Goal: Communication & Community: Share content

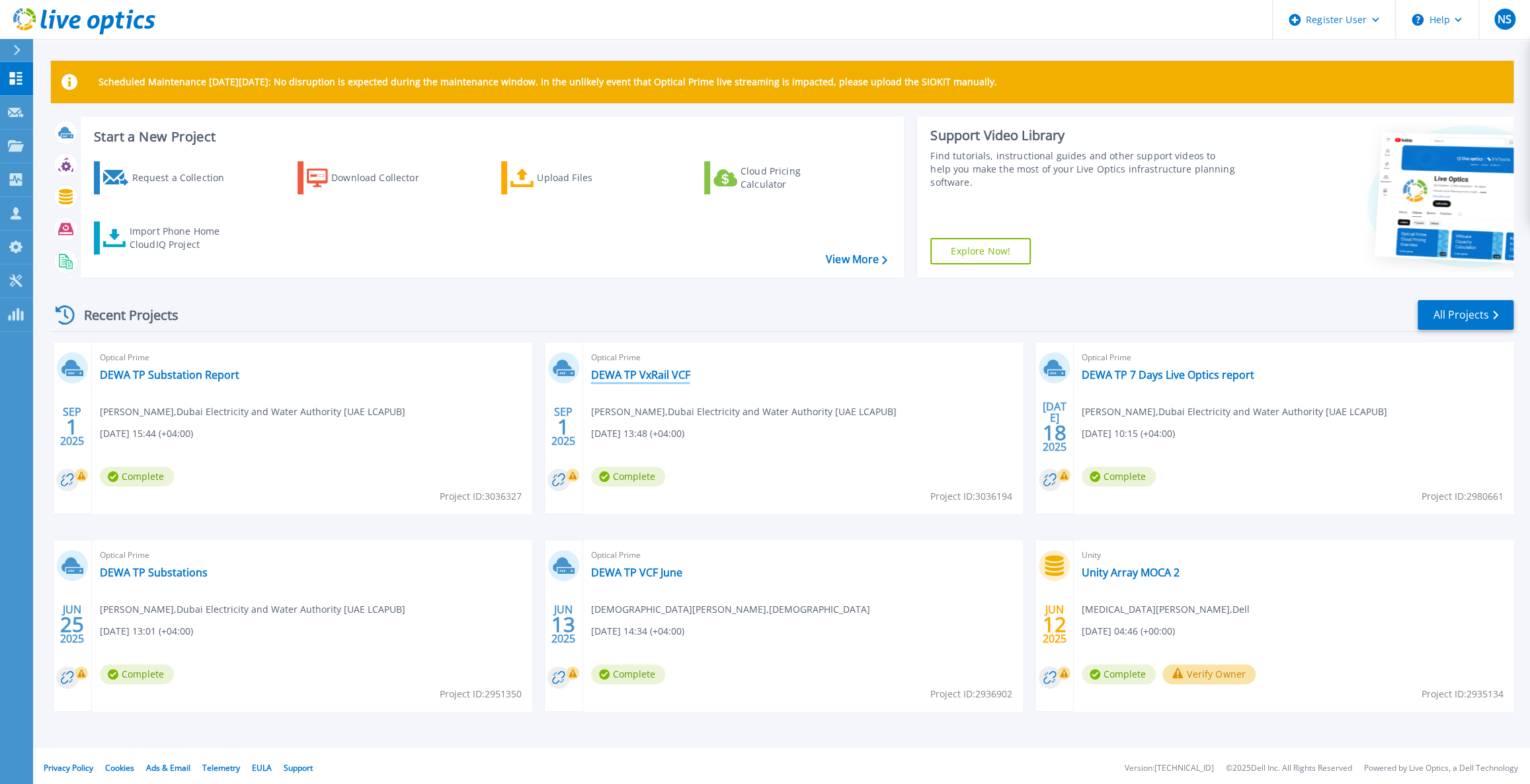
click at [654, 381] on link "DEWA TP VxRail VCF" at bounding box center [640, 375] width 99 height 13
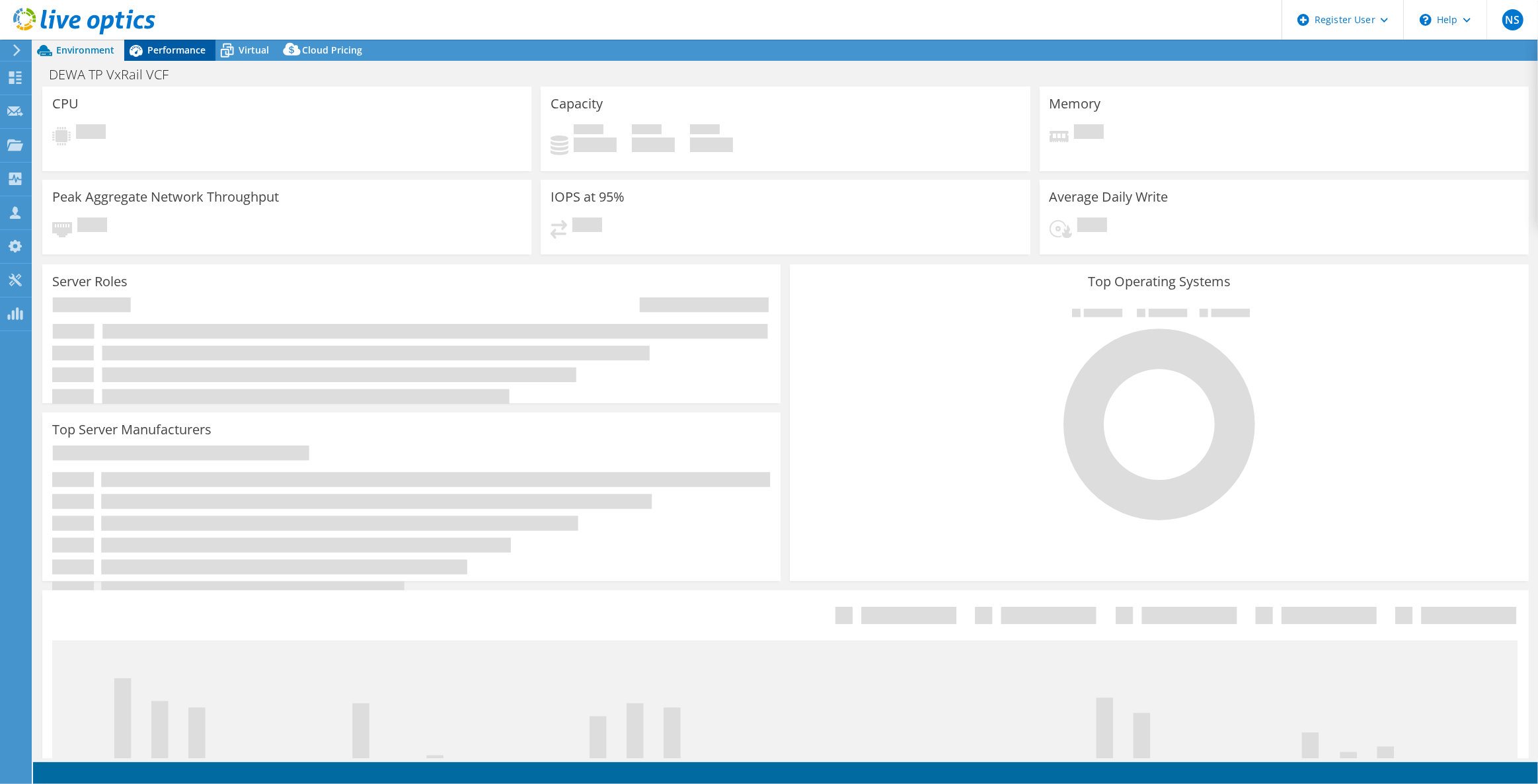
select select "EULondon"
select select "USD"
click at [175, 49] on span "Performance" at bounding box center [176, 49] width 58 height 12
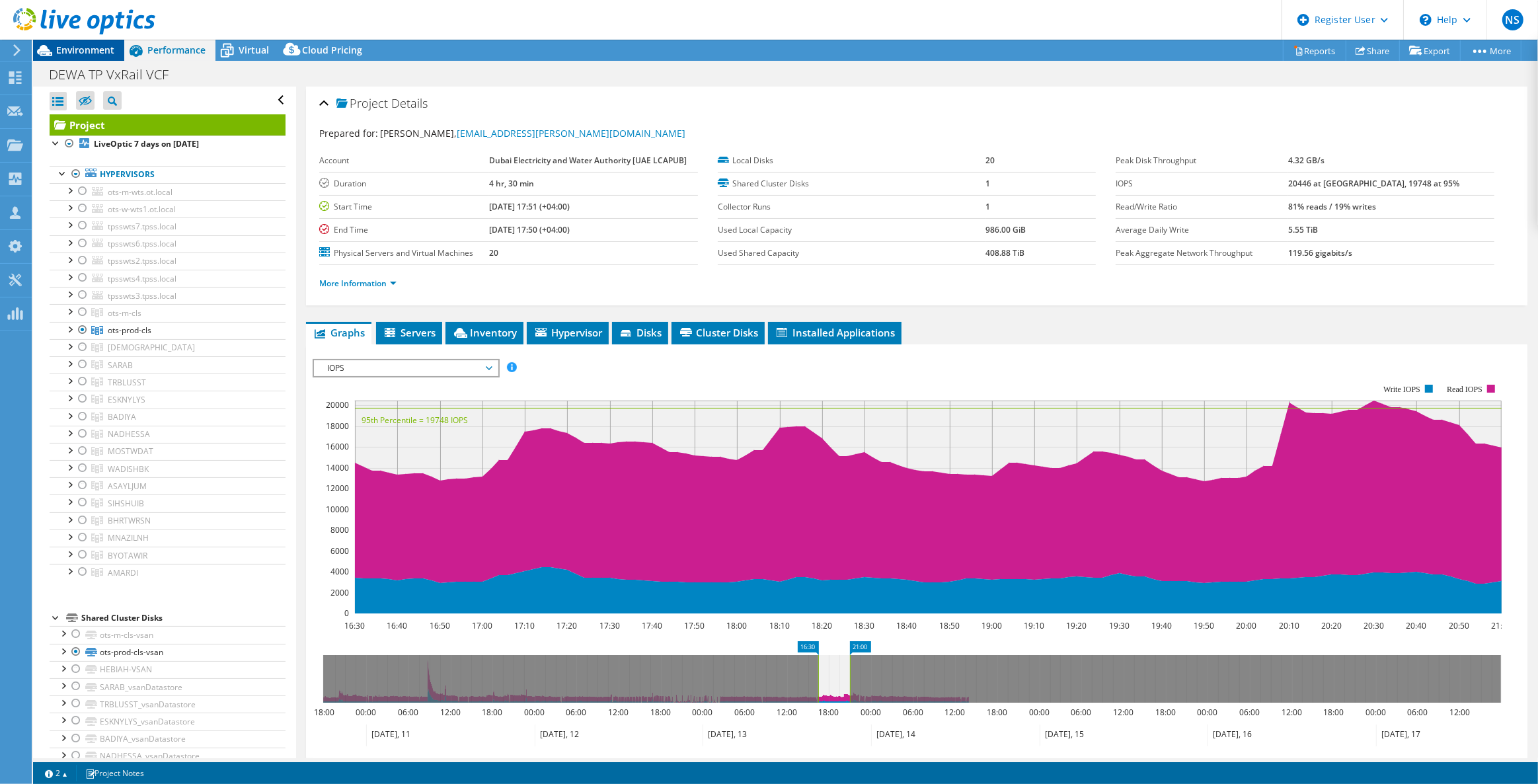
click at [114, 52] on div "Environment" at bounding box center [78, 50] width 91 height 21
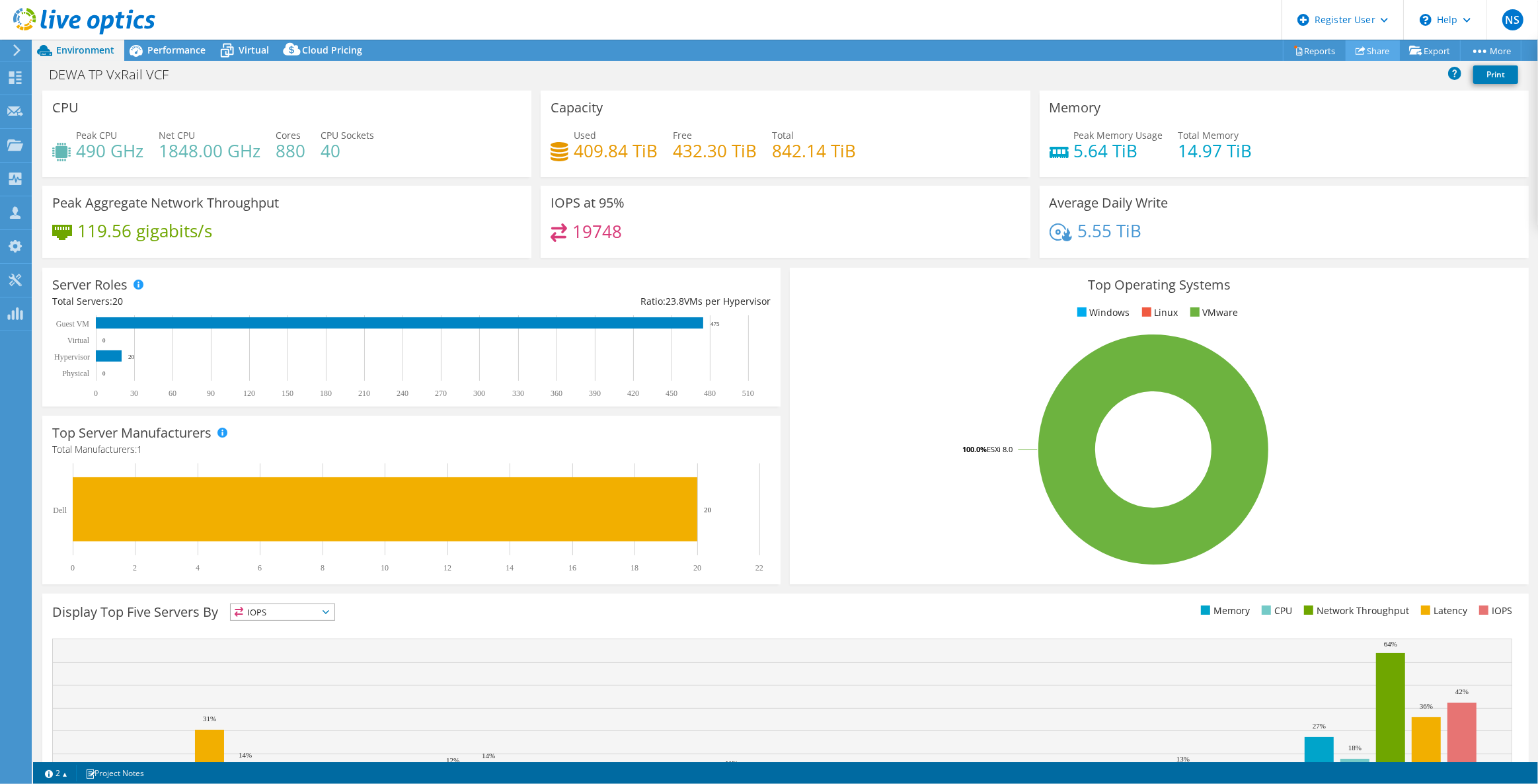
click at [1360, 51] on link "Share" at bounding box center [1373, 50] width 54 height 21
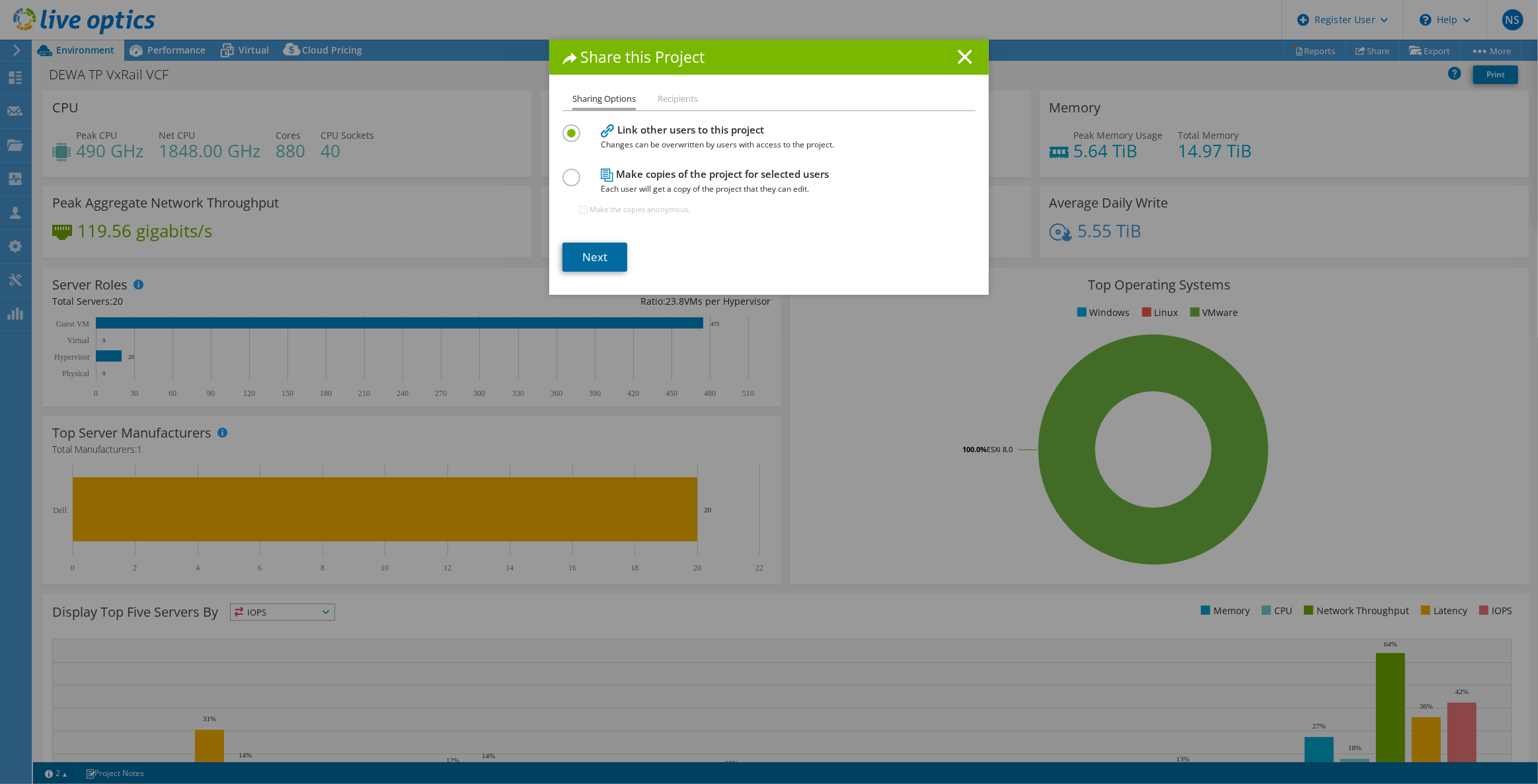
click at [605, 253] on link "Next" at bounding box center [595, 257] width 65 height 29
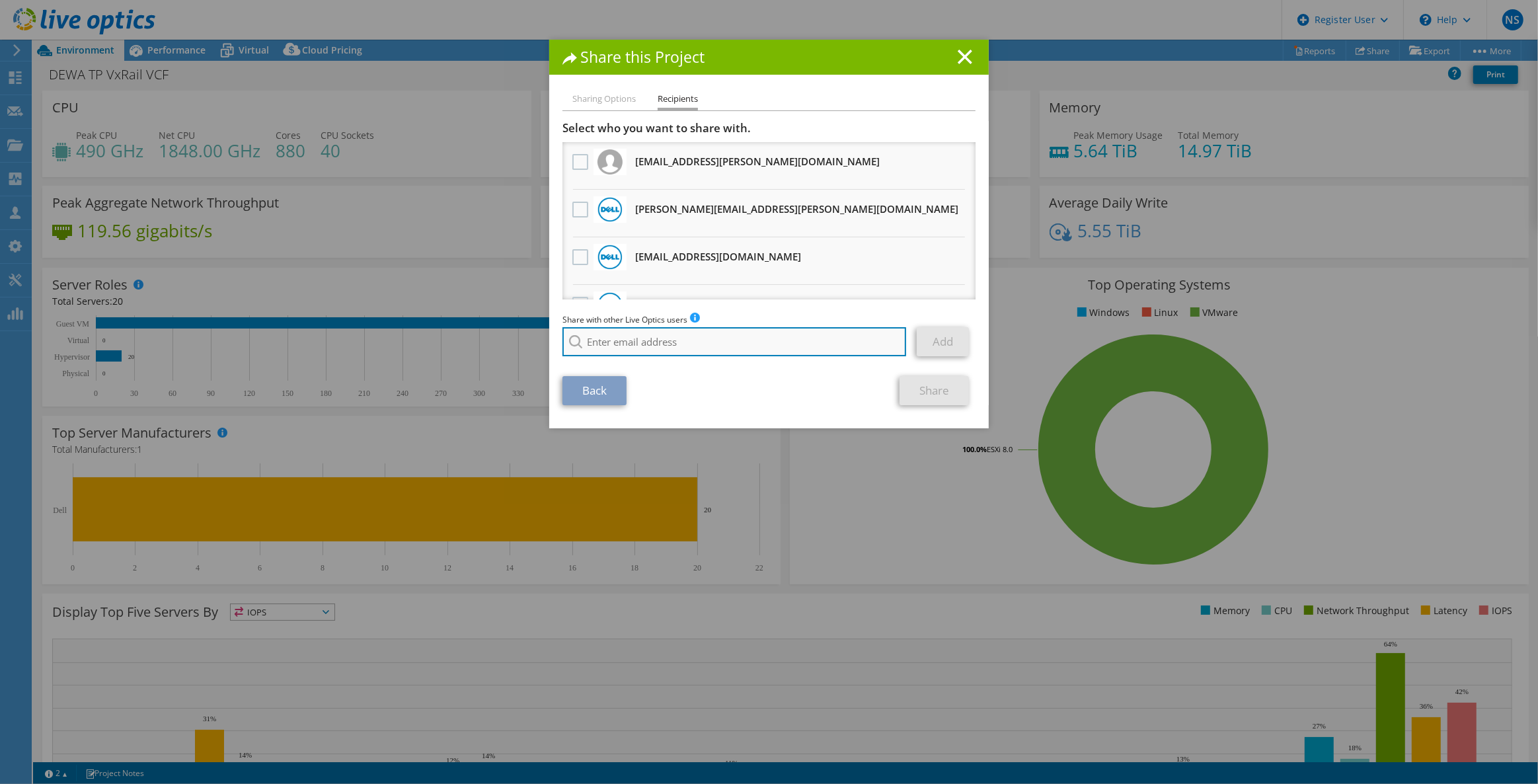
click at [693, 342] on input "search" at bounding box center [734, 341] width 344 height 29
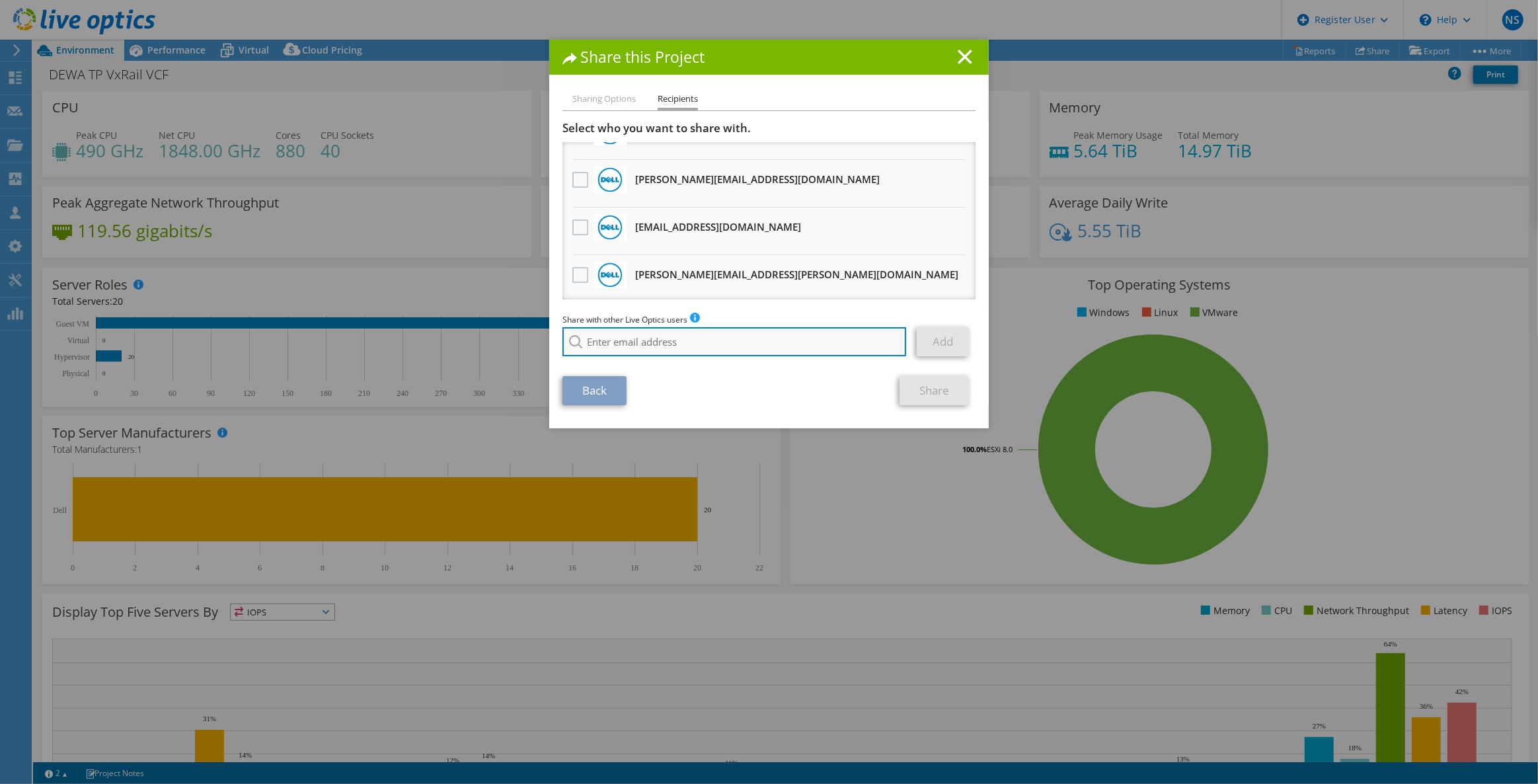
scroll to position [584, 0]
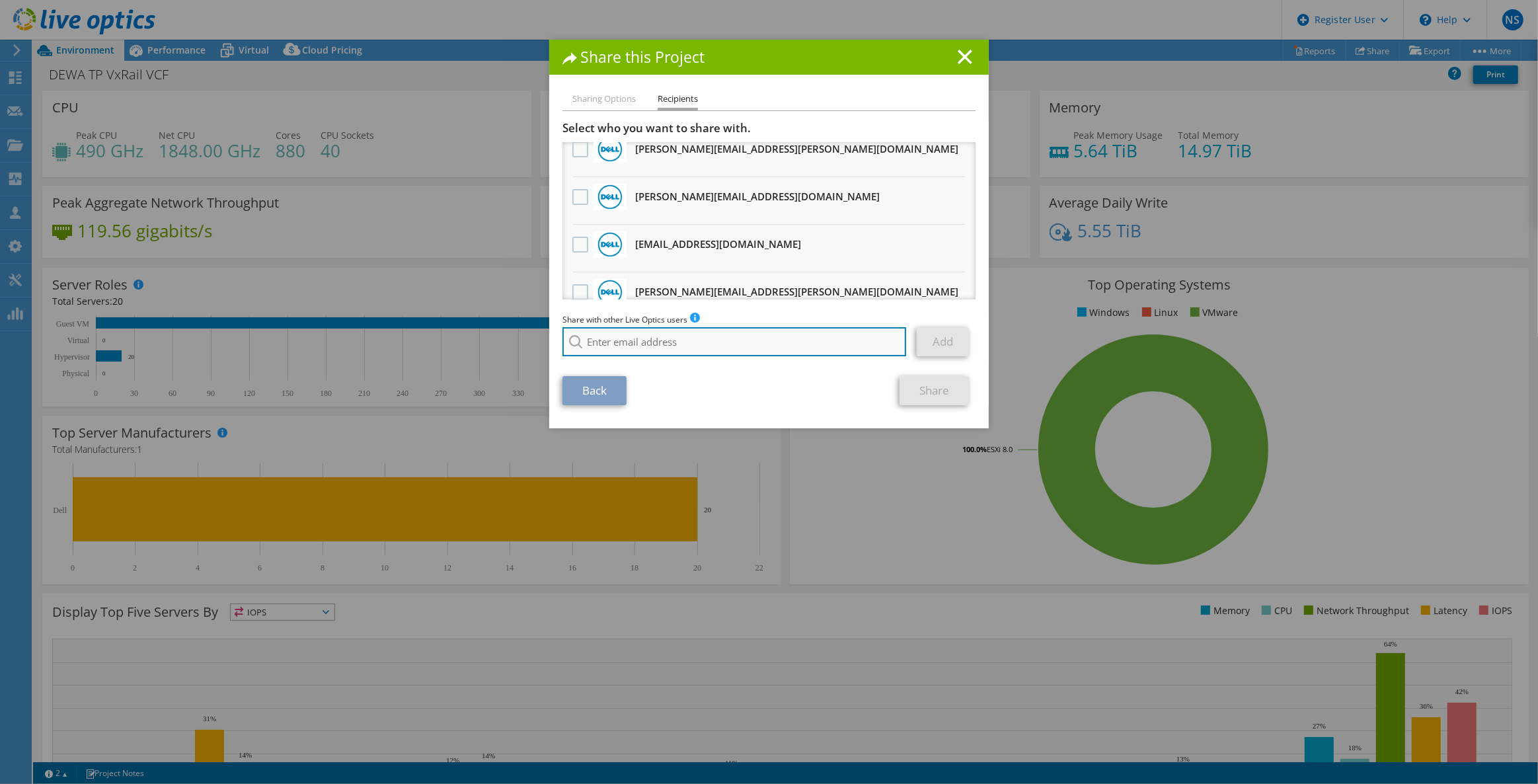
click at [634, 336] on input "search" at bounding box center [734, 341] width 344 height 29
paste input "[PERSON_NAME] <[PERSON_NAME][EMAIL_ADDRESS][DOMAIN_NAME]>"
type input "[PERSON_NAME] <[PERSON_NAME][EMAIL_ADDRESS][DOMAIN_NAME]>"
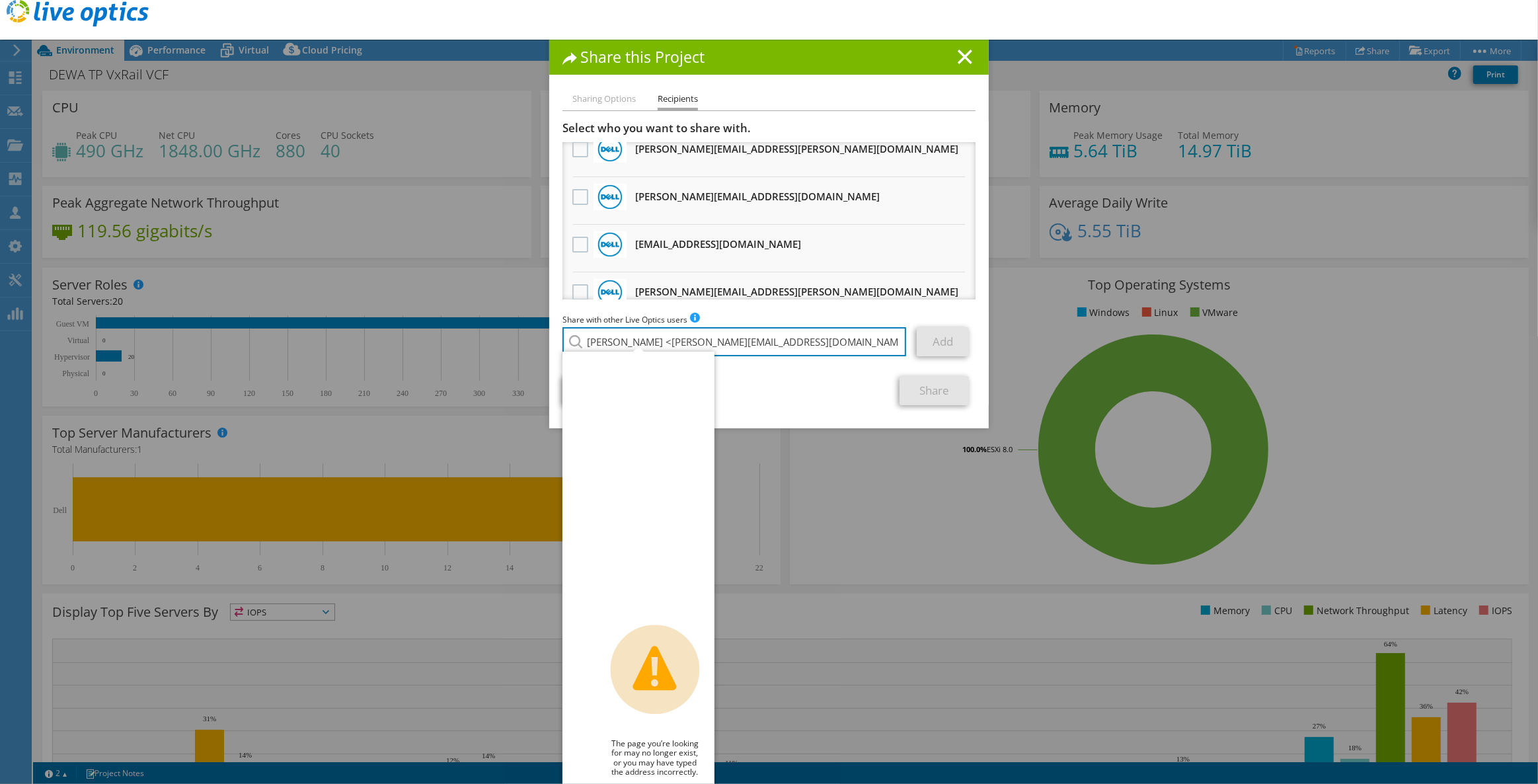
drag, startPoint x: 662, startPoint y: 340, endPoint x: 543, endPoint y: 340, distance: 119.0
click at [543, 340] on div "Share this Project Sharing Options Recipients Link other users to this project …" at bounding box center [769, 391] width 1538 height 704
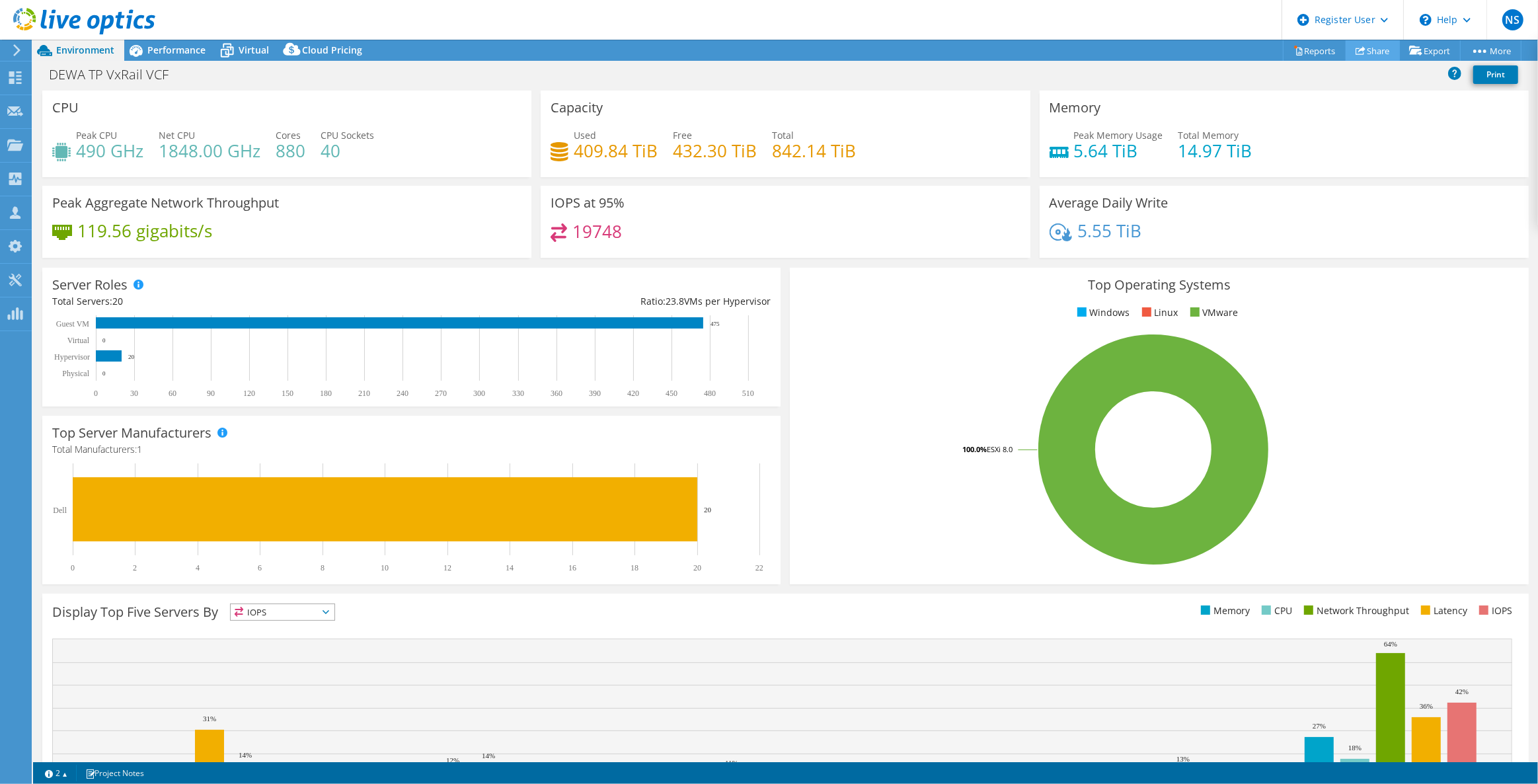
click at [1367, 48] on link "Share" at bounding box center [1373, 50] width 54 height 21
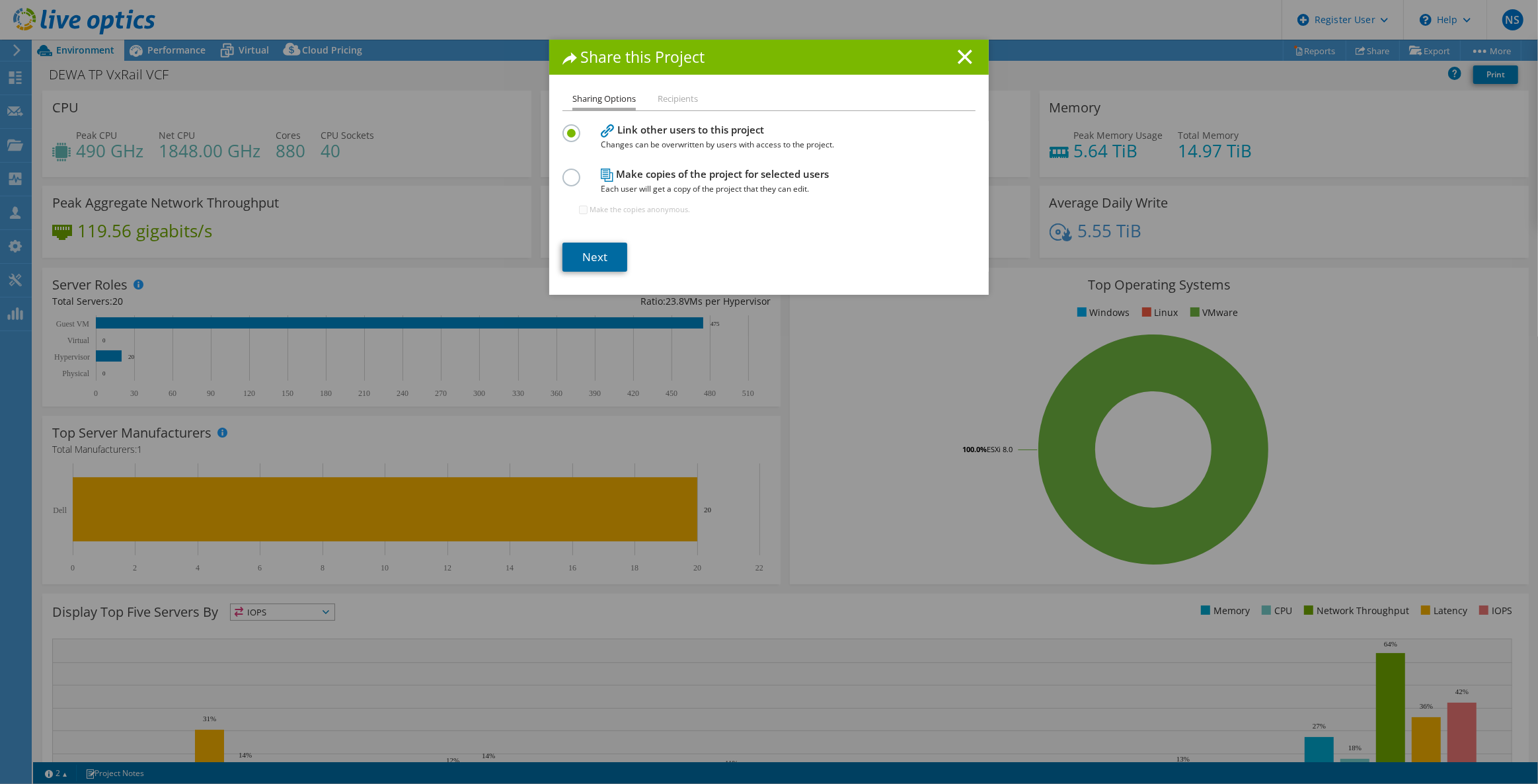
click at [598, 251] on link "Next" at bounding box center [595, 257] width 65 height 29
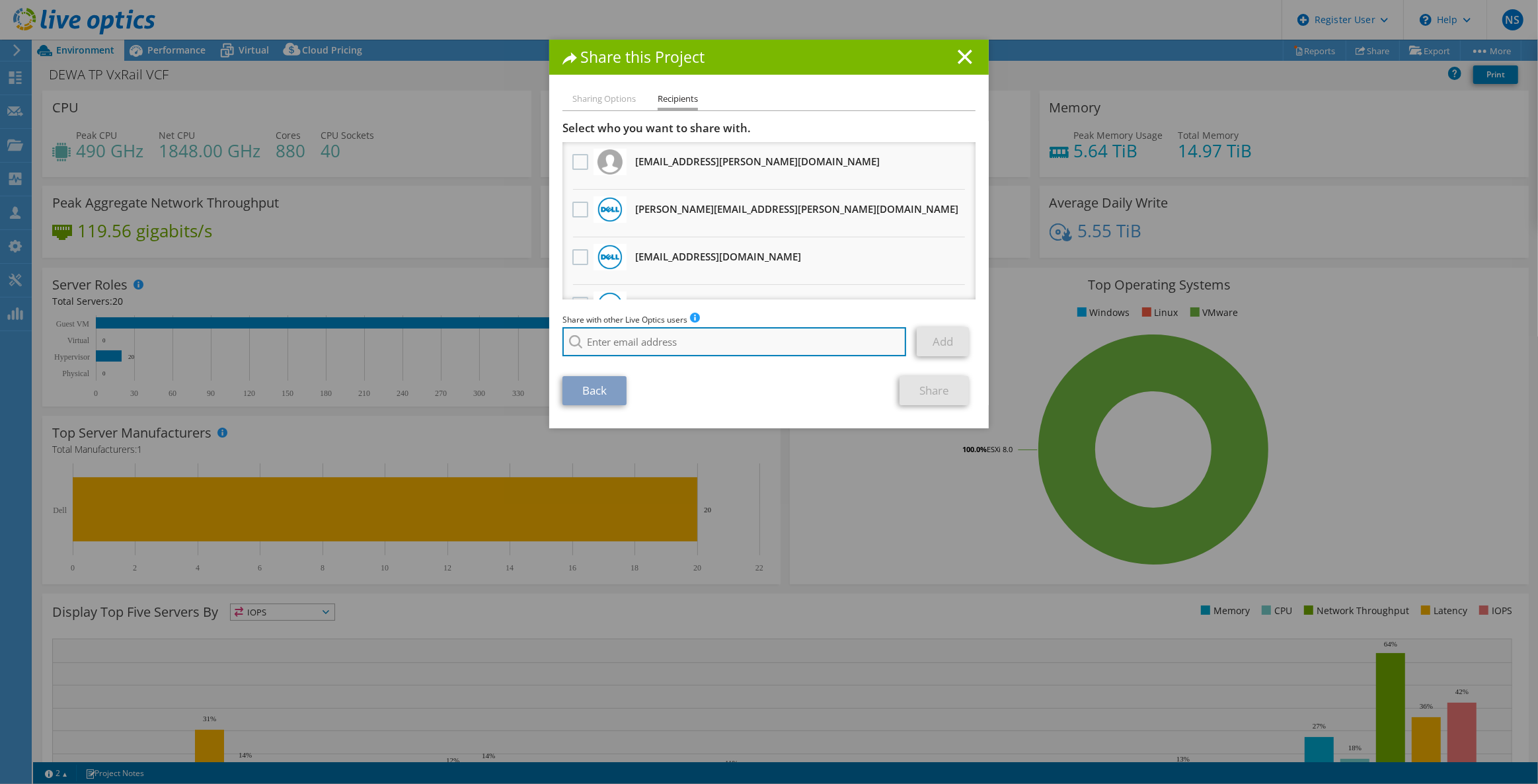
click at [662, 344] on input "search" at bounding box center [734, 341] width 344 height 29
paste input "[PERSON_NAME] <[PERSON_NAME][EMAIL_ADDRESS][DOMAIN_NAME]>"
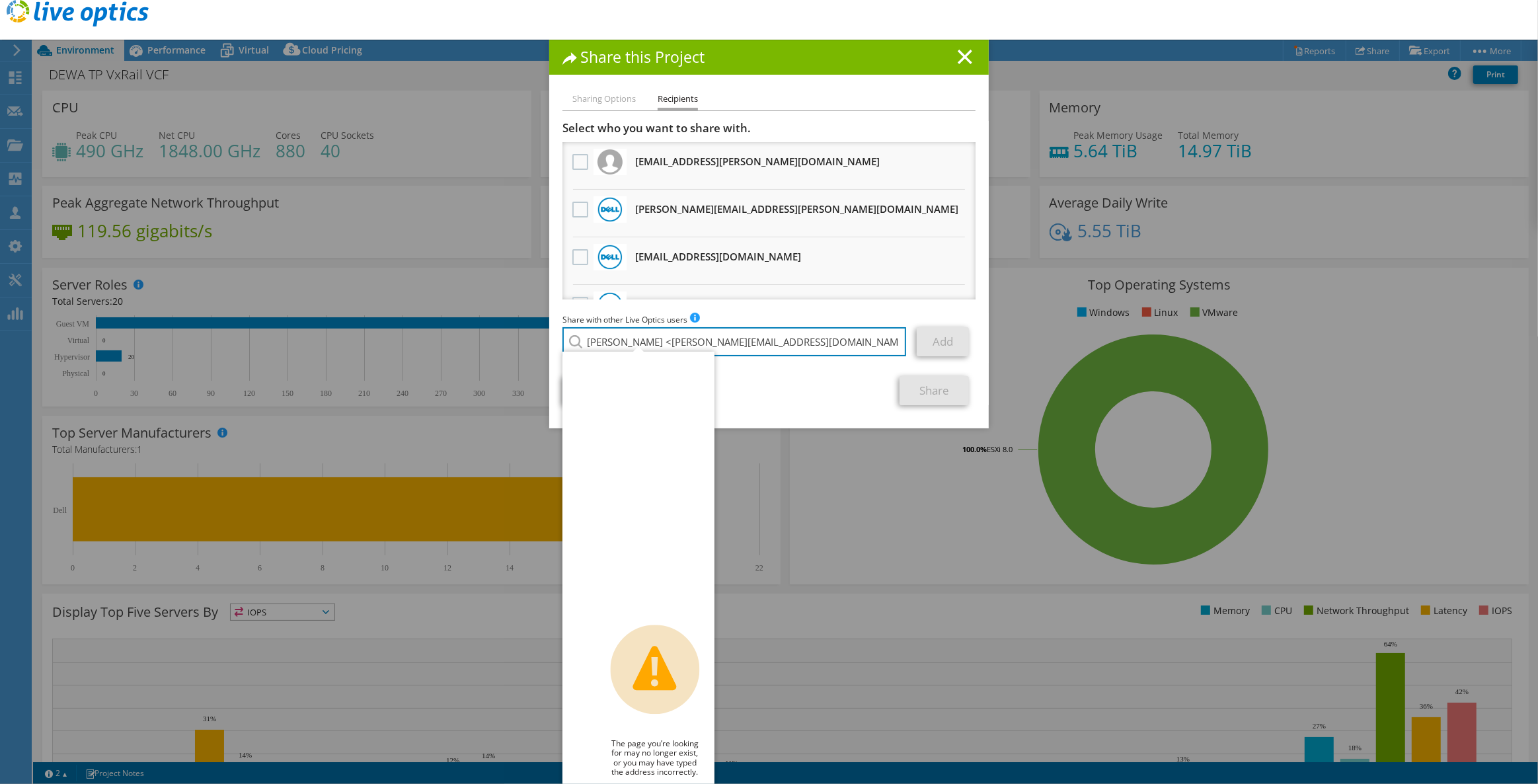
drag, startPoint x: 664, startPoint y: 345, endPoint x: 569, endPoint y: 347, distance: 95.0
click at [569, 347] on div "[PERSON_NAME] <[PERSON_NAME][EMAIL_ADDRESS][DOMAIN_NAME]> Live Optics | Error T…" at bounding box center [735, 341] width 345 height 29
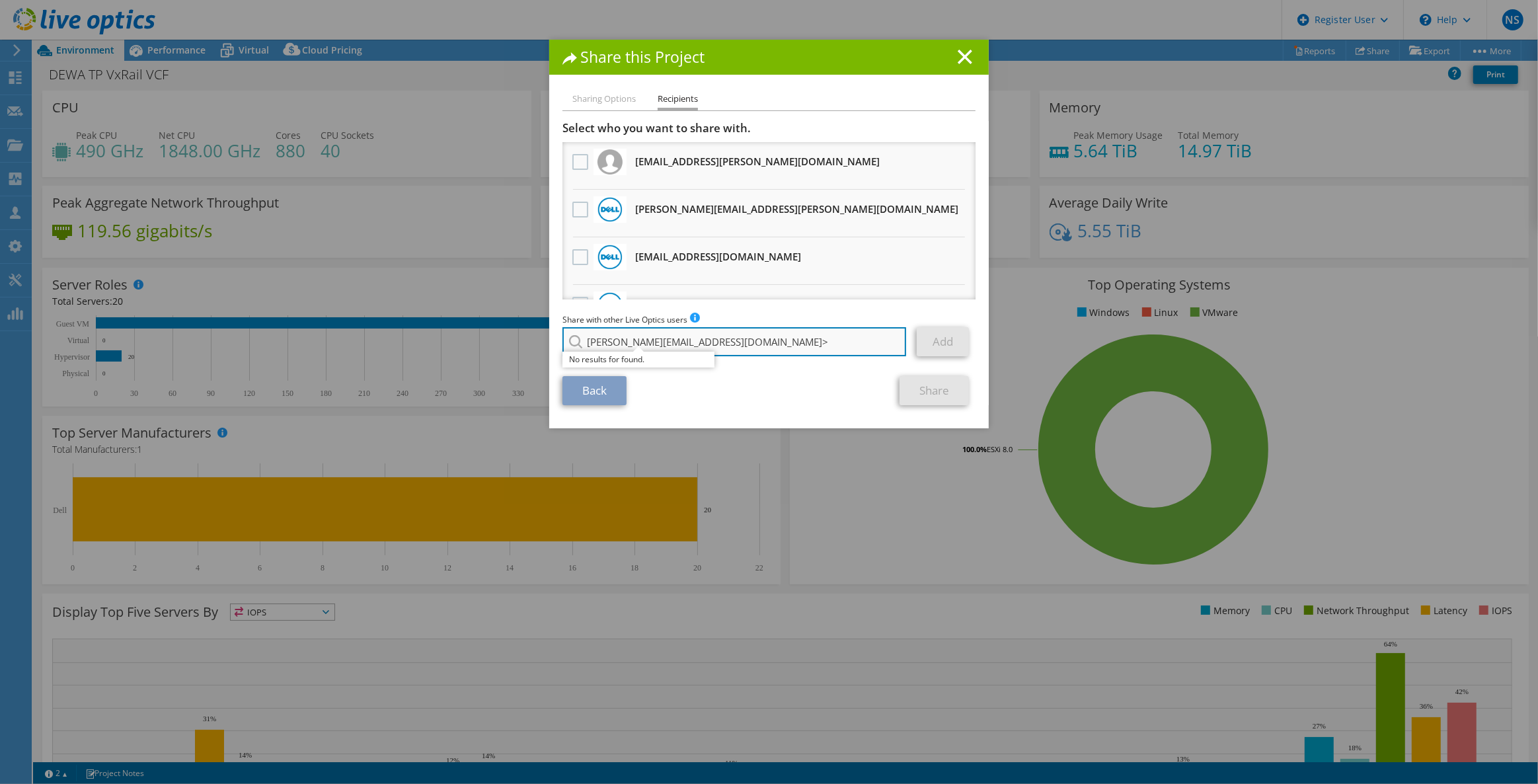
click at [723, 340] on input "[PERSON_NAME][EMAIL_ADDRESS][DOMAIN_NAME]>" at bounding box center [734, 341] width 344 height 29
type input "[PERSON_NAME][EMAIL_ADDRESS][DOMAIN_NAME]"
click at [839, 384] on div "Back Share" at bounding box center [769, 390] width 413 height 29
click at [623, 362] on div "Share with other Live Optics users Enter a single email address and click add. …" at bounding box center [769, 337] width 413 height 50
click at [929, 348] on link "Add" at bounding box center [943, 341] width 52 height 29
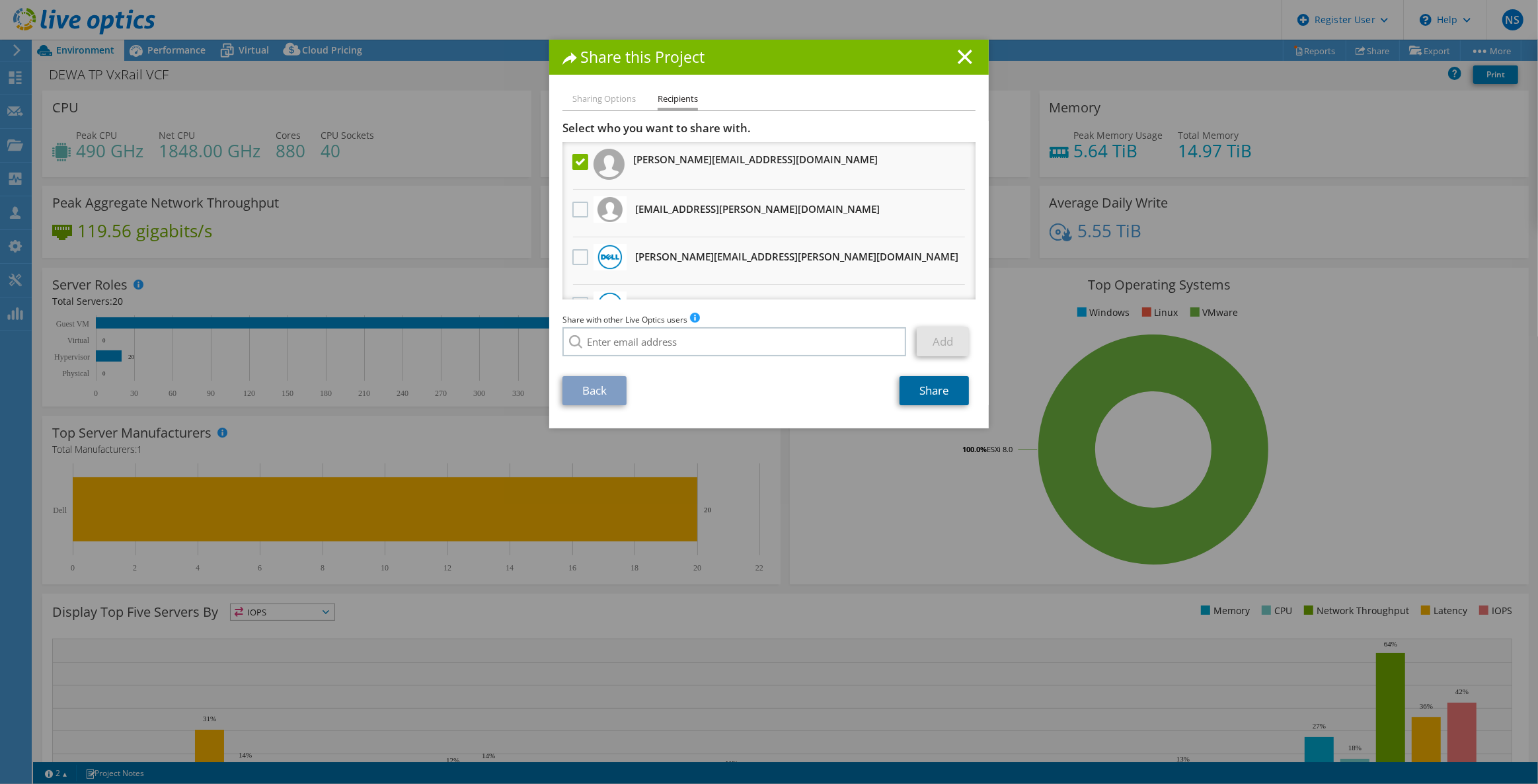
click at [928, 395] on link "Share" at bounding box center [934, 390] width 70 height 29
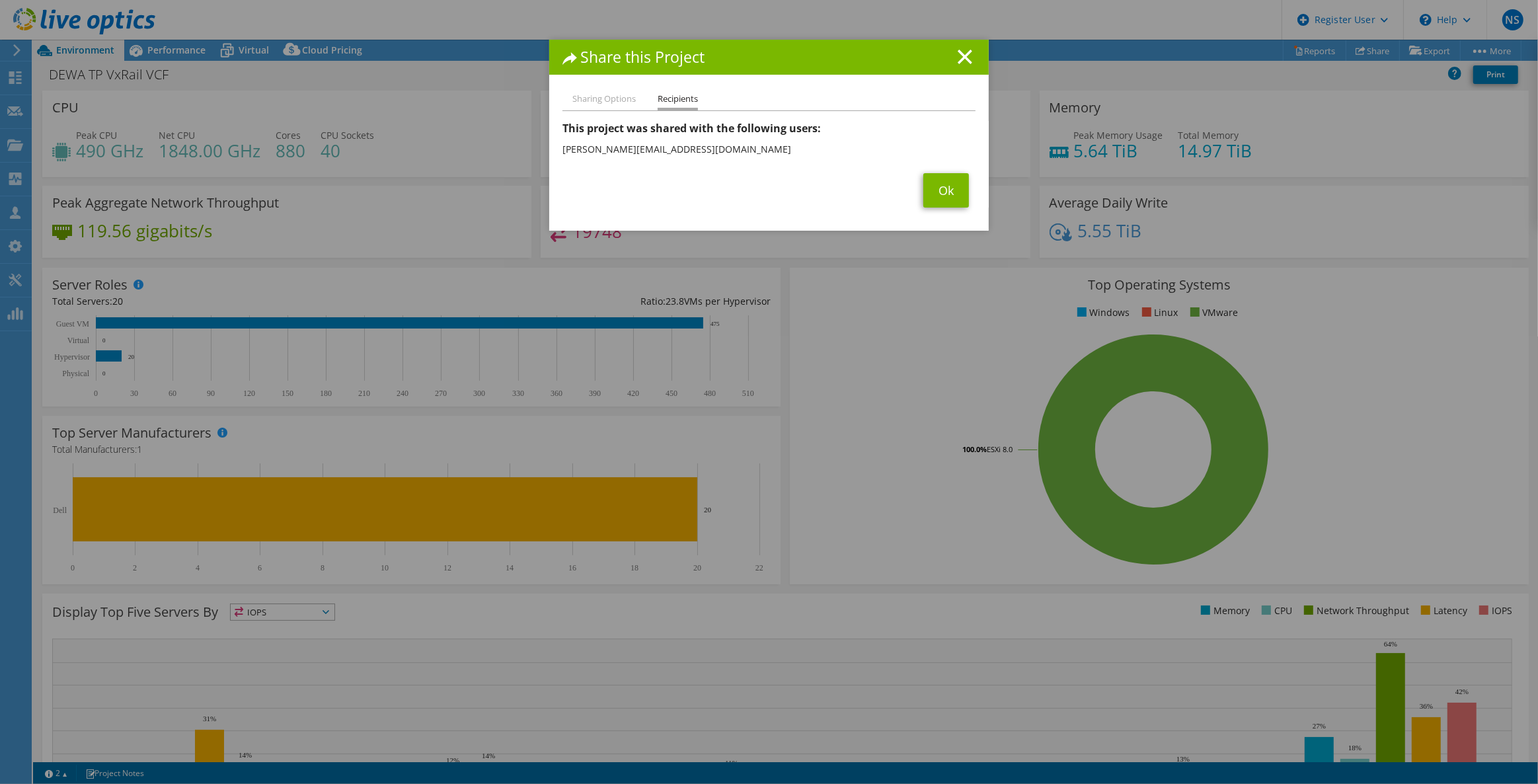
click at [929, 71] on div "Share this Project" at bounding box center [769, 57] width 440 height 35
click at [937, 70] on div "Share this Project" at bounding box center [769, 57] width 440 height 35
click at [952, 66] on div "Share this Project" at bounding box center [769, 57] width 440 height 35
click at [961, 58] on line at bounding box center [965, 57] width 13 height 13
